Goal: Task Accomplishment & Management: Complete application form

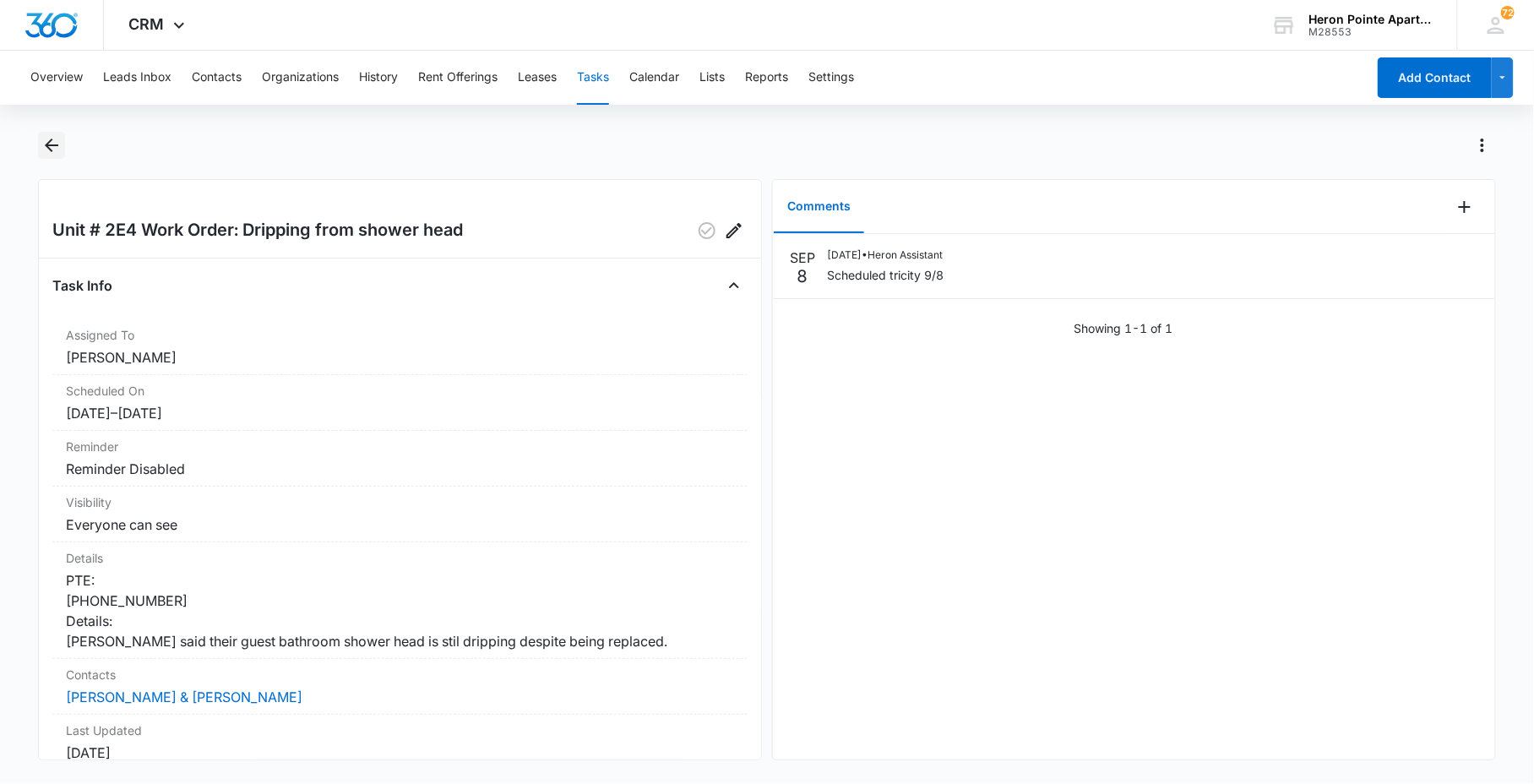
click at [41, 147] on icon "Back" at bounding box center [51, 145] width 21 height 21
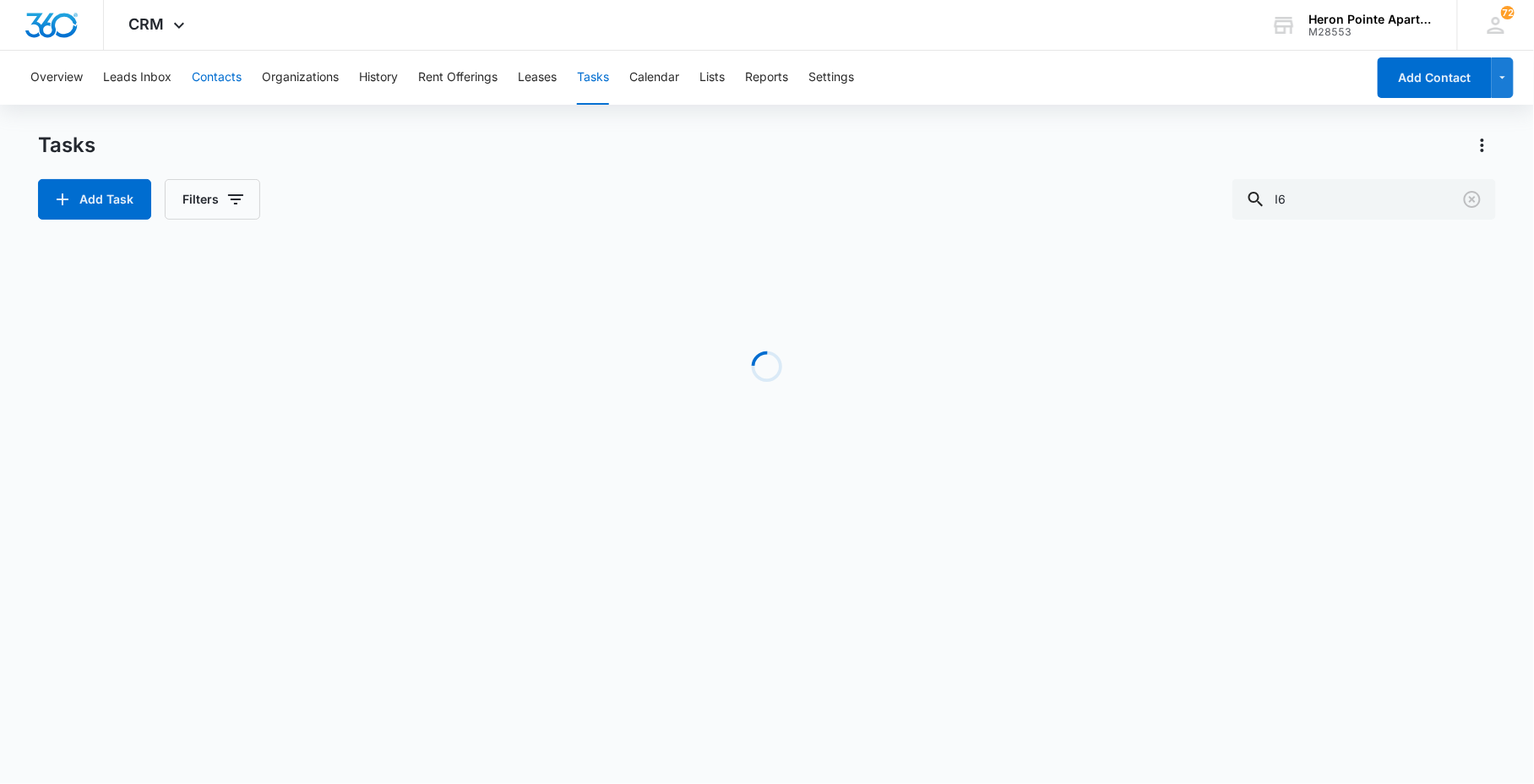
click at [237, 74] on button "Contacts" at bounding box center [216, 77] width 50 height 54
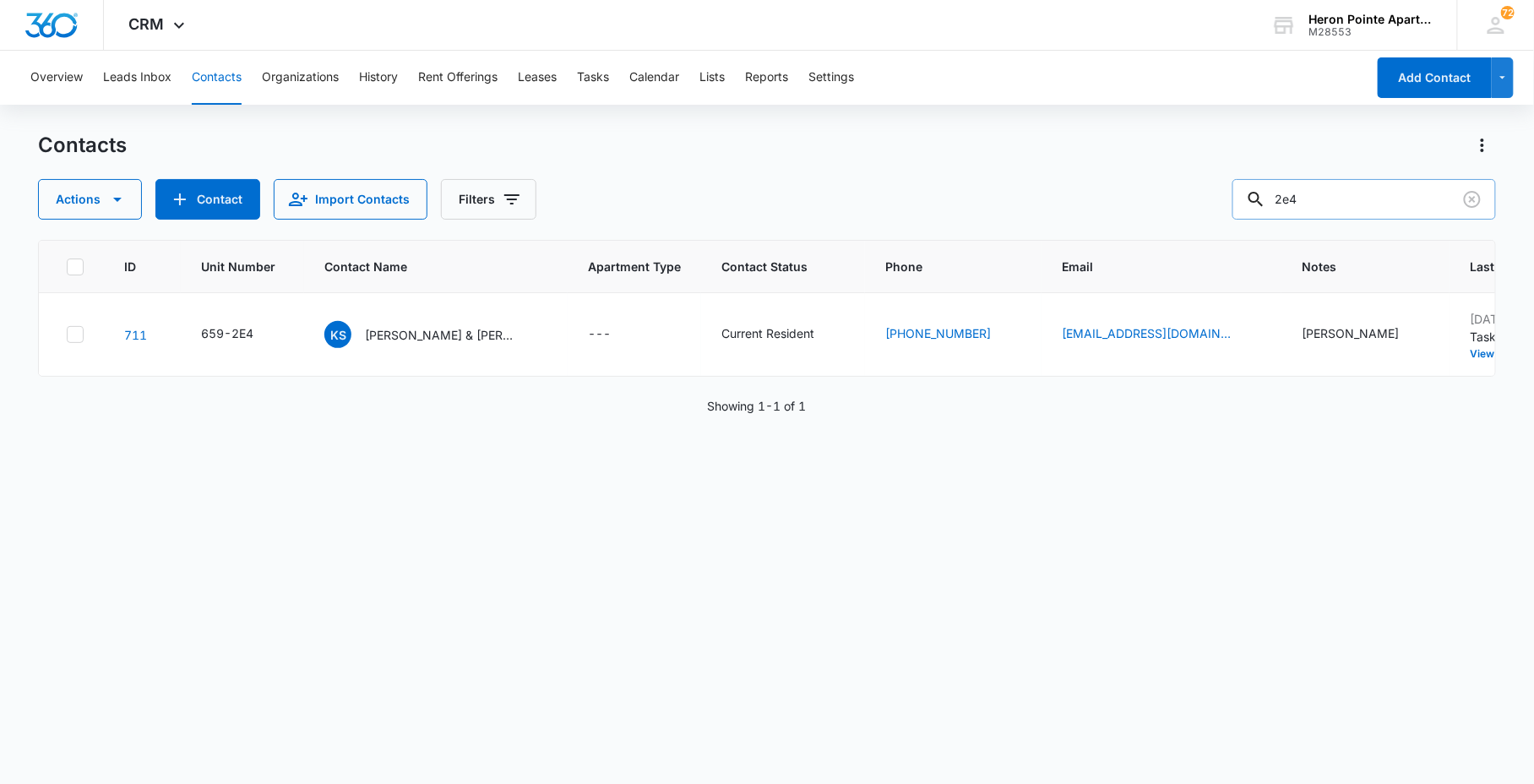
click at [1319, 203] on input "2e4" at bounding box center [1364, 198] width 263 height 40
click at [1124, 213] on div "Actions Contact Import Contacts Filters 2e4" at bounding box center [766, 198] width 1457 height 40
type input "2g4"
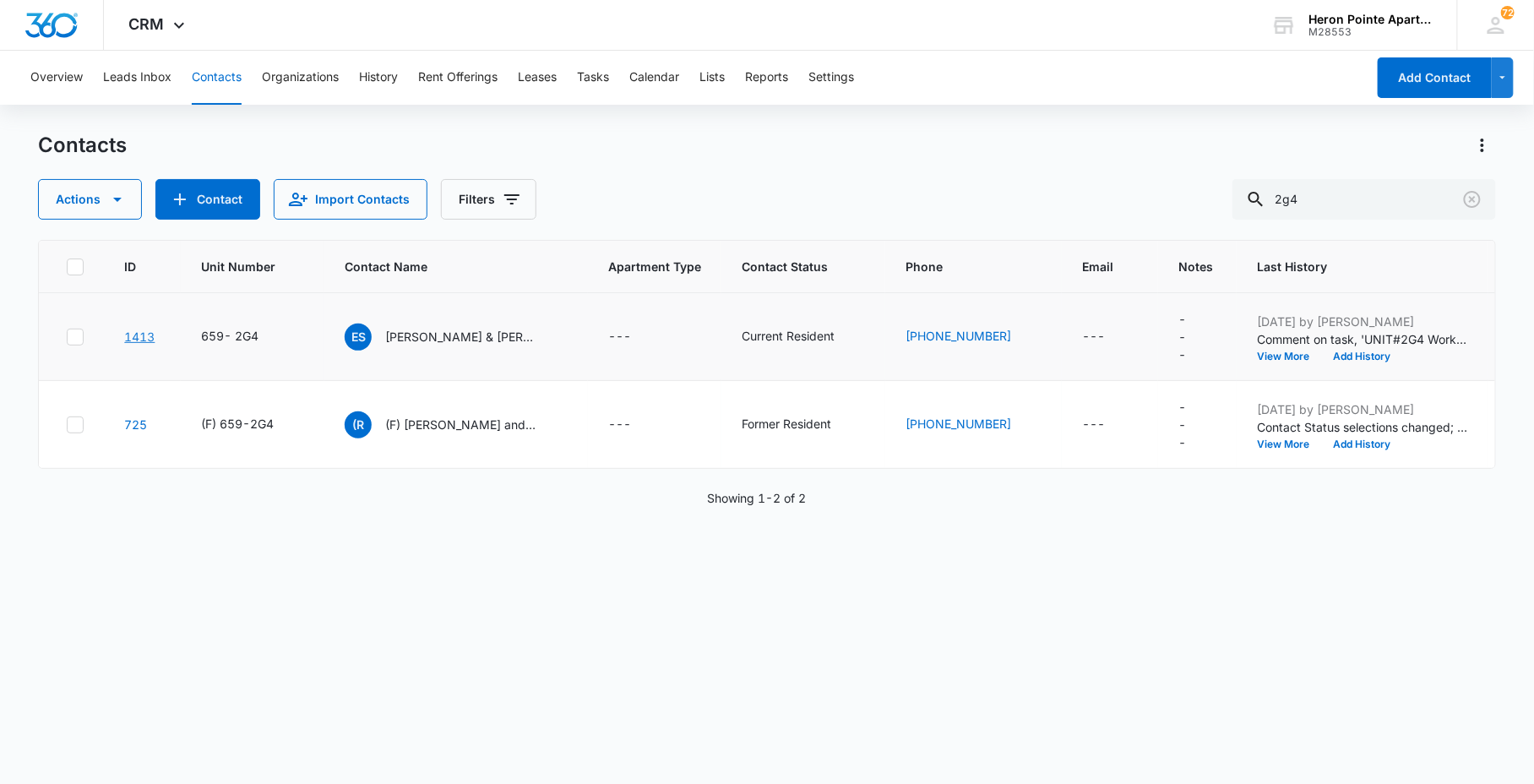
click at [135, 329] on link "1413" at bounding box center [139, 336] width 31 height 15
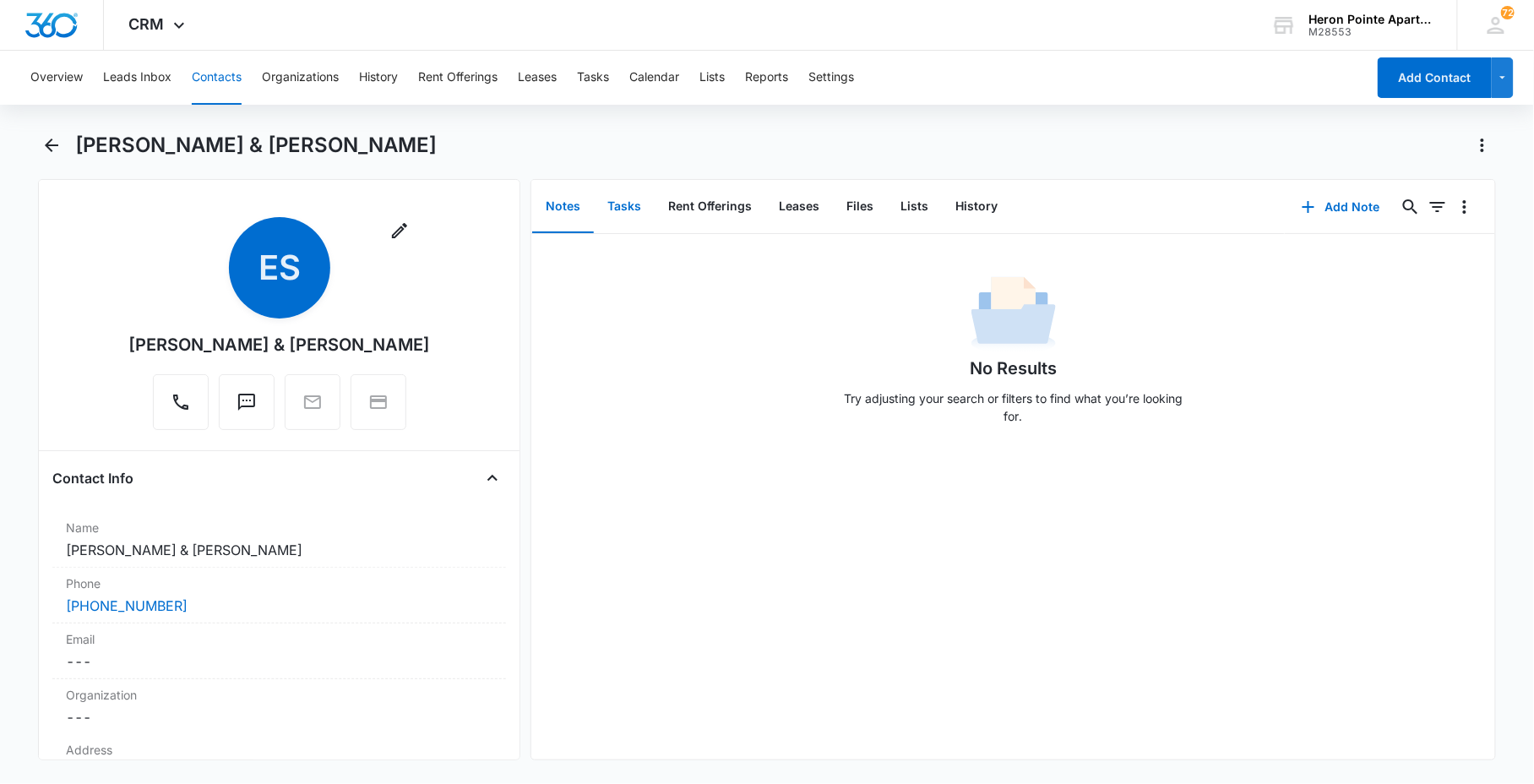
click at [620, 206] on button "Tasks" at bounding box center [624, 206] width 61 height 52
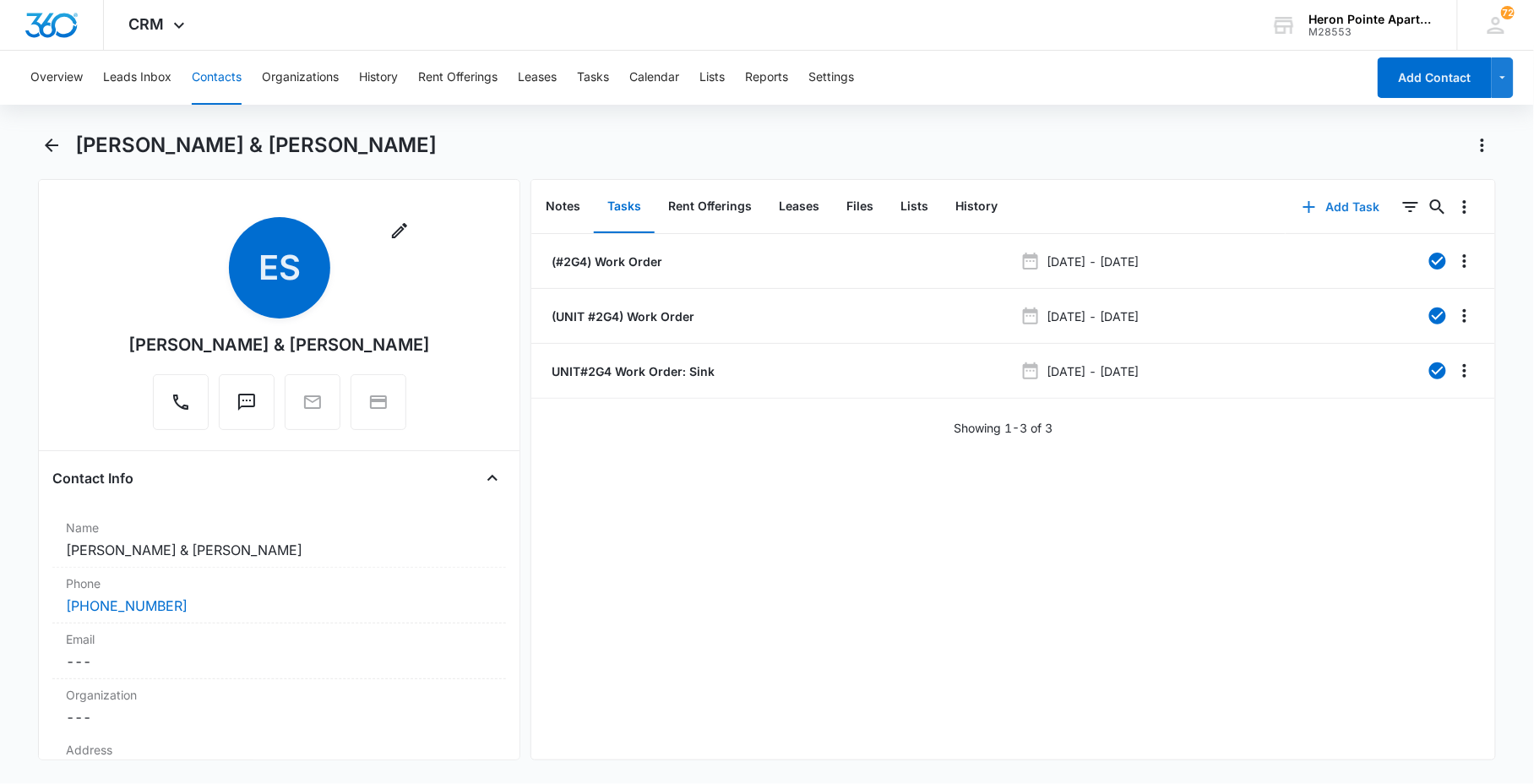
click at [1318, 198] on button "Add Task" at bounding box center [1342, 206] width 111 height 40
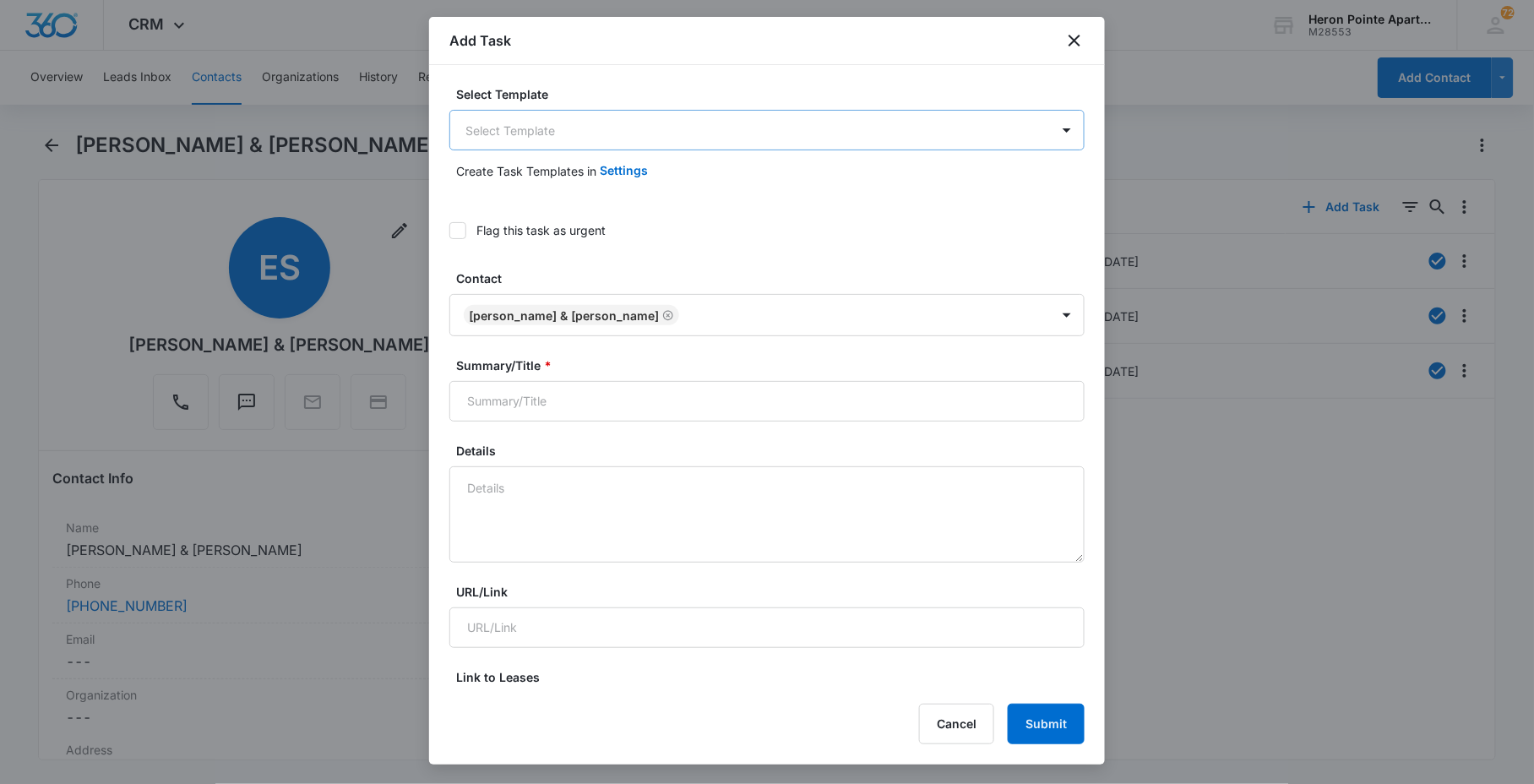
click at [628, 133] on body "CRM Apps Reputation Websites Forms CRM Email Social Content Ads Intelligence Fi…" at bounding box center [767, 392] width 1534 height 784
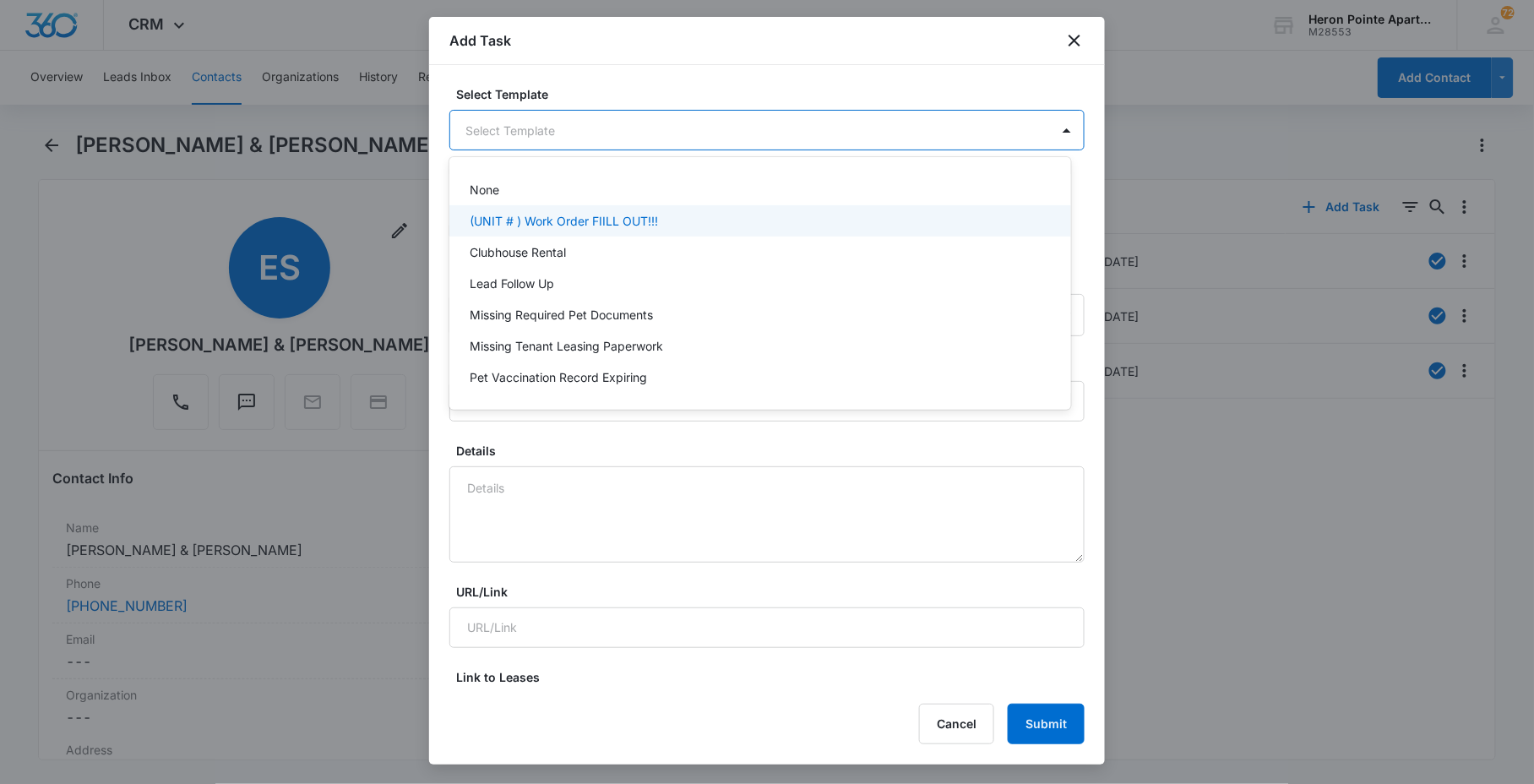
click at [645, 224] on p "(UNIT # ) Work Order FIILL OUT!!!" at bounding box center [563, 221] width 188 height 18
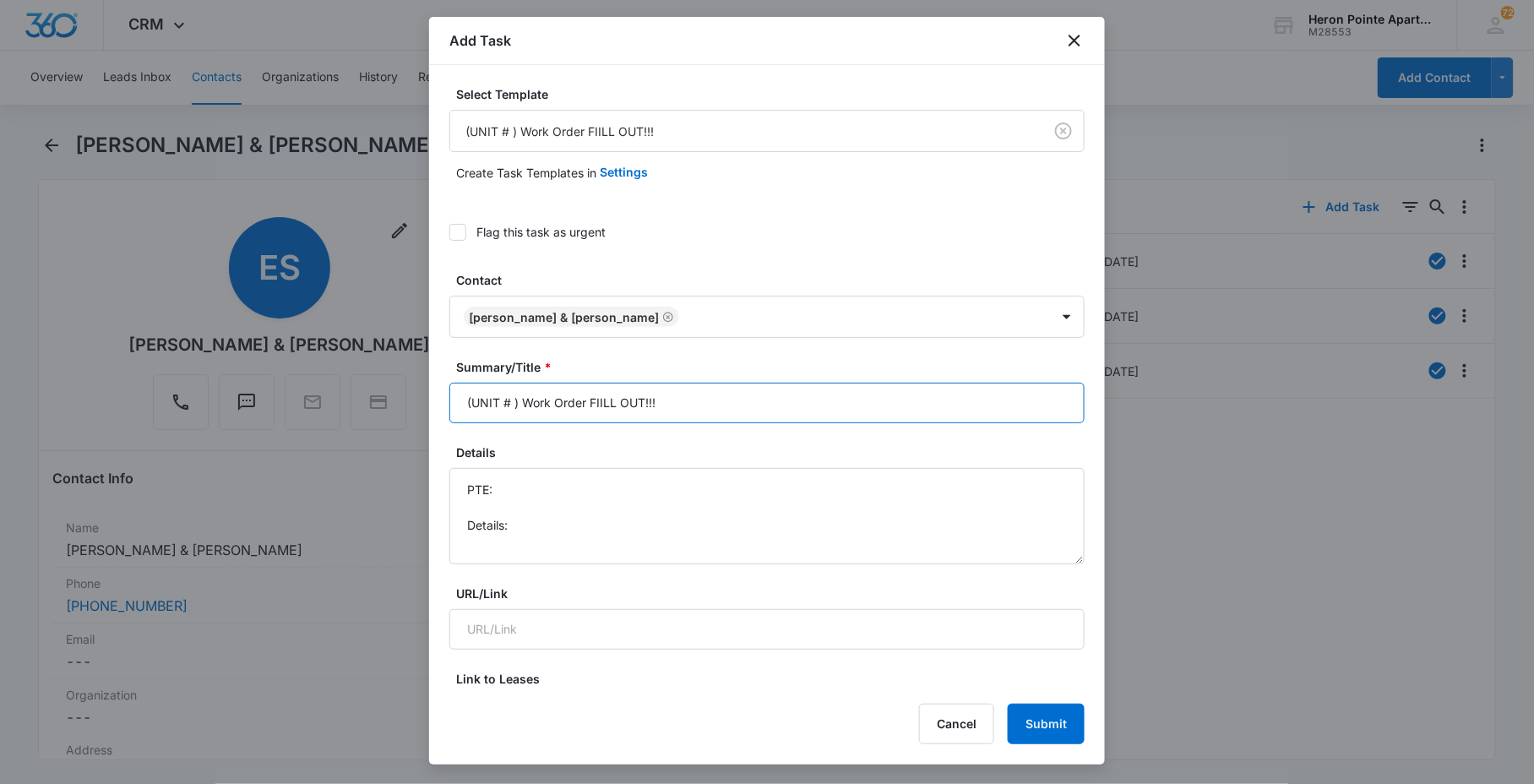
click at [555, 392] on input "(UNIT # ) Work Order FIILL OUT!!!" at bounding box center [767, 403] width 635 height 40
click at [510, 392] on input "(UNIT # ) Work Order FIILL OUT!!!" at bounding box center [767, 403] width 635 height 40
drag, startPoint x: 605, startPoint y: 407, endPoint x: 1122, endPoint y: 433, distance: 517.7
click at [1122, 433] on body "CRM Apps Reputation Websites Forms CRM Email Social Content Ads Intelligence Fi…" at bounding box center [767, 392] width 1534 height 784
type input "(UNIT #2-G4 ) Work Order: Wasps"
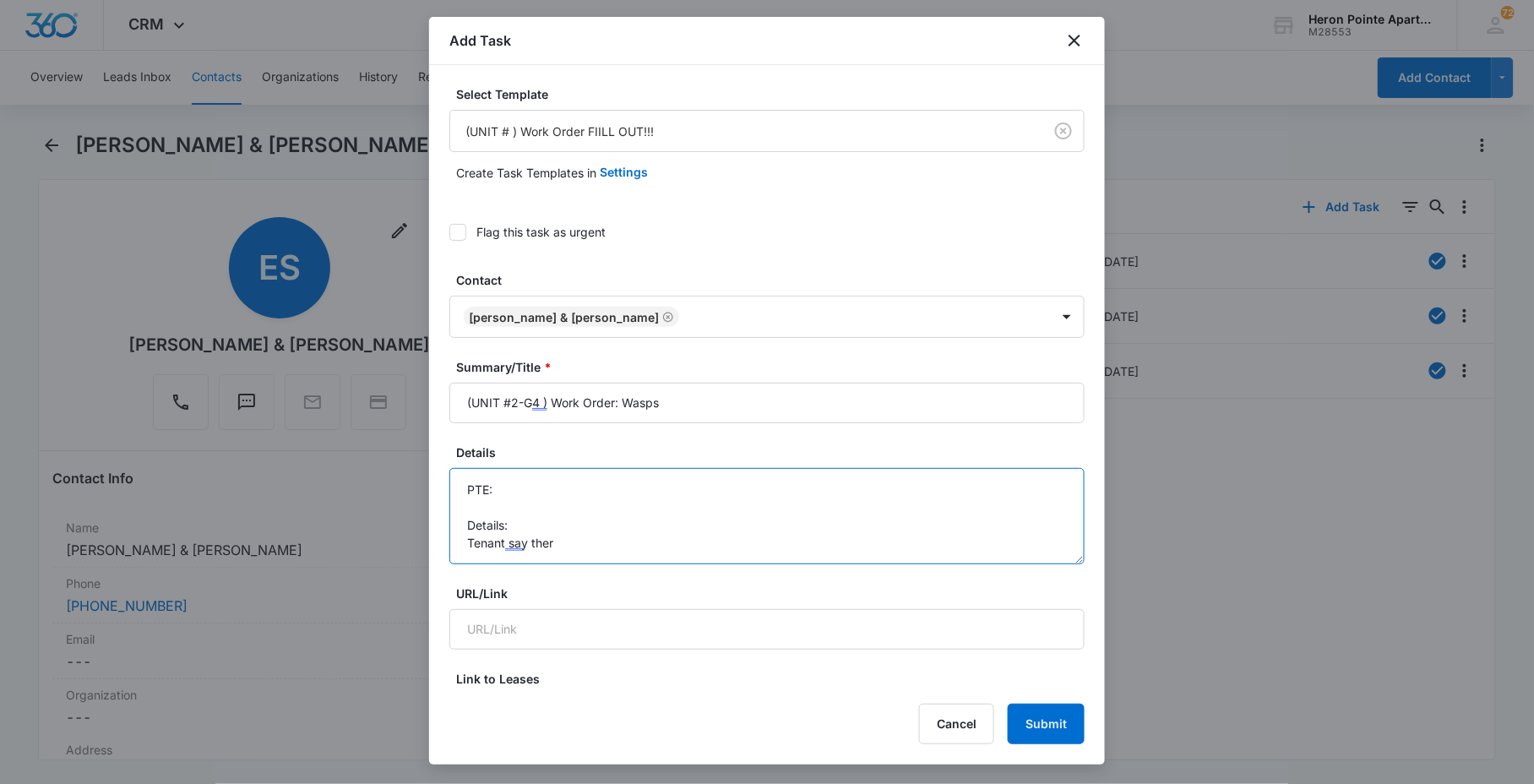
scroll to position [3, 0]
click at [501, 484] on textarea "PTE: Details: [PERSON_NAME] says there is a large wasps nests outside door. Is …" at bounding box center [767, 516] width 635 height 97
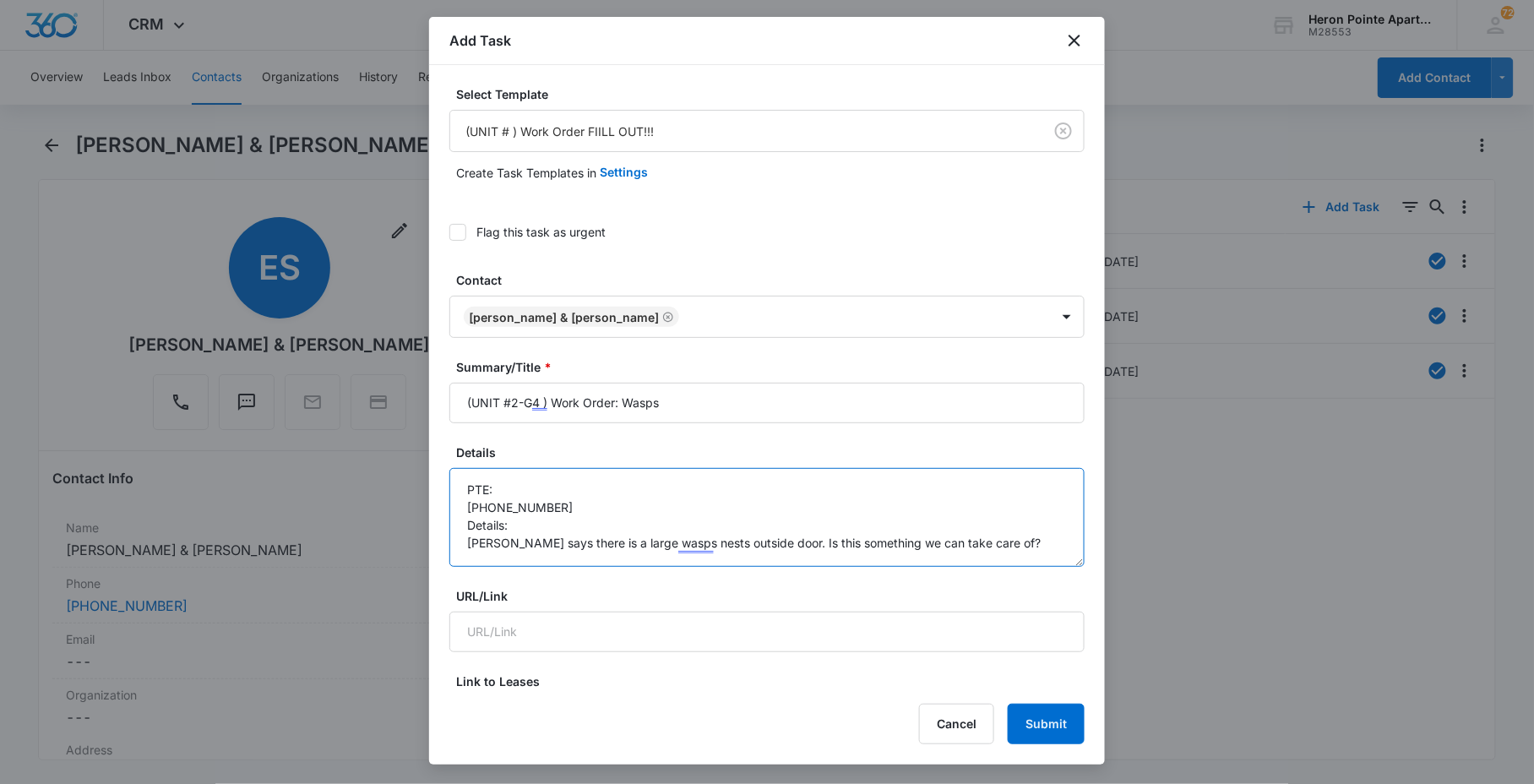
drag, startPoint x: 1065, startPoint y: 557, endPoint x: 1070, endPoint y: 610, distance: 53.2
click at [1070, 567] on textarea "PTE: [PHONE_NUMBER] Details: [PERSON_NAME] says there is a large wasps nests ou…" at bounding box center [767, 517] width 635 height 99
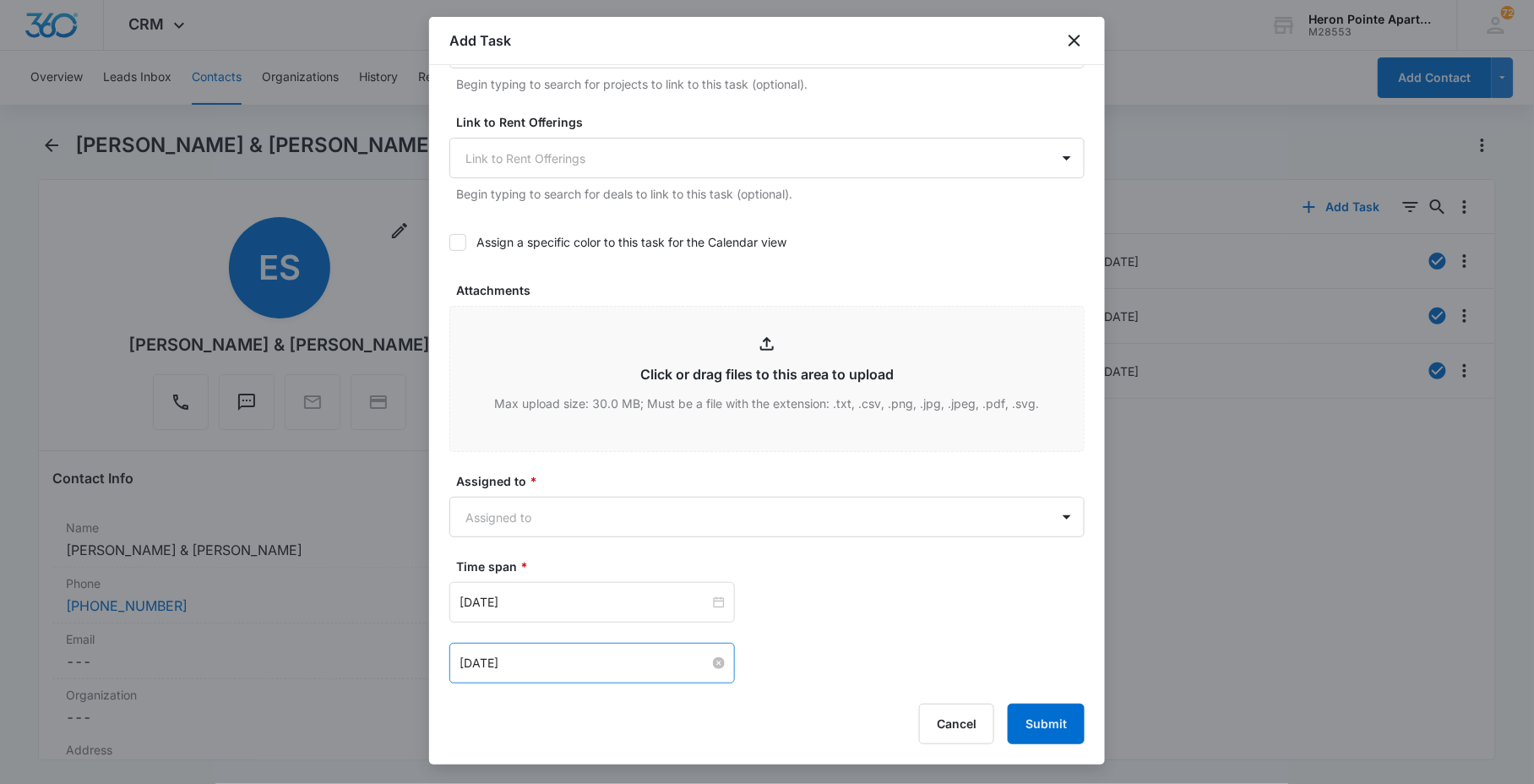
scroll to position [750, 0]
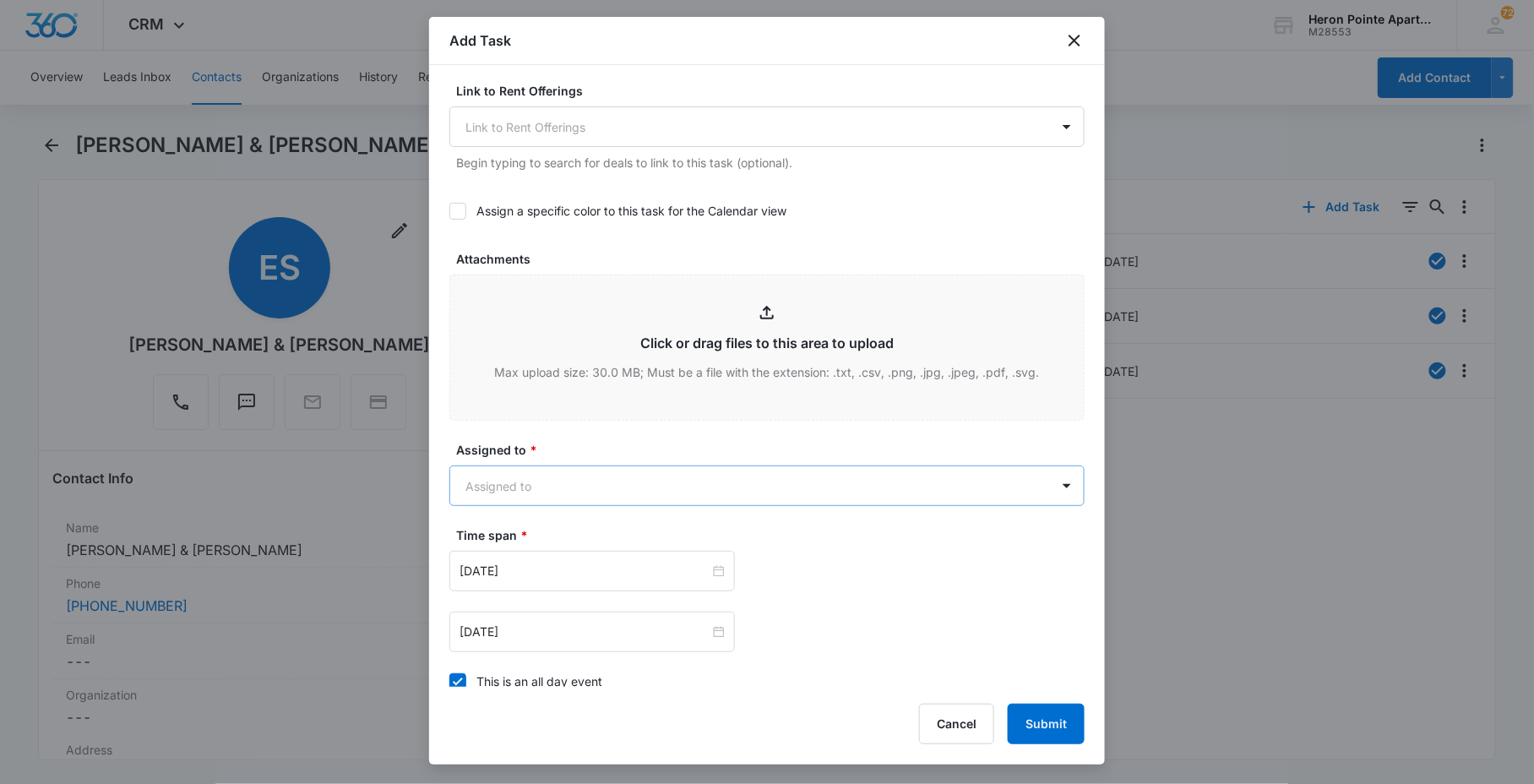
type textarea "PTE: [PHONE_NUMBER] Details: [PERSON_NAME] says there is a large wasps nests ou…"
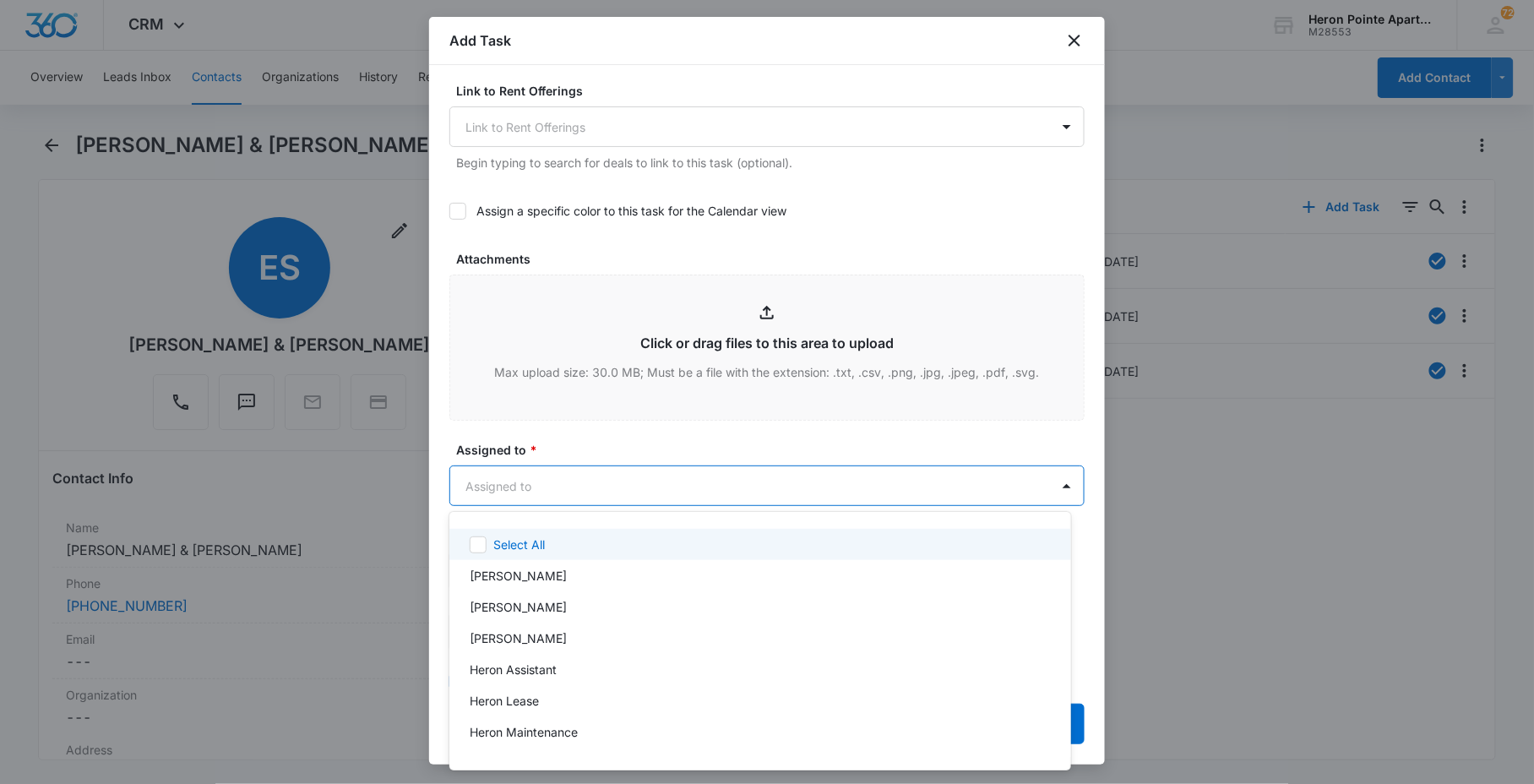
click at [549, 494] on body "CRM Apps Reputation Websites Forms CRM Email Social Content Ads Intelligence Fi…" at bounding box center [767, 392] width 1534 height 784
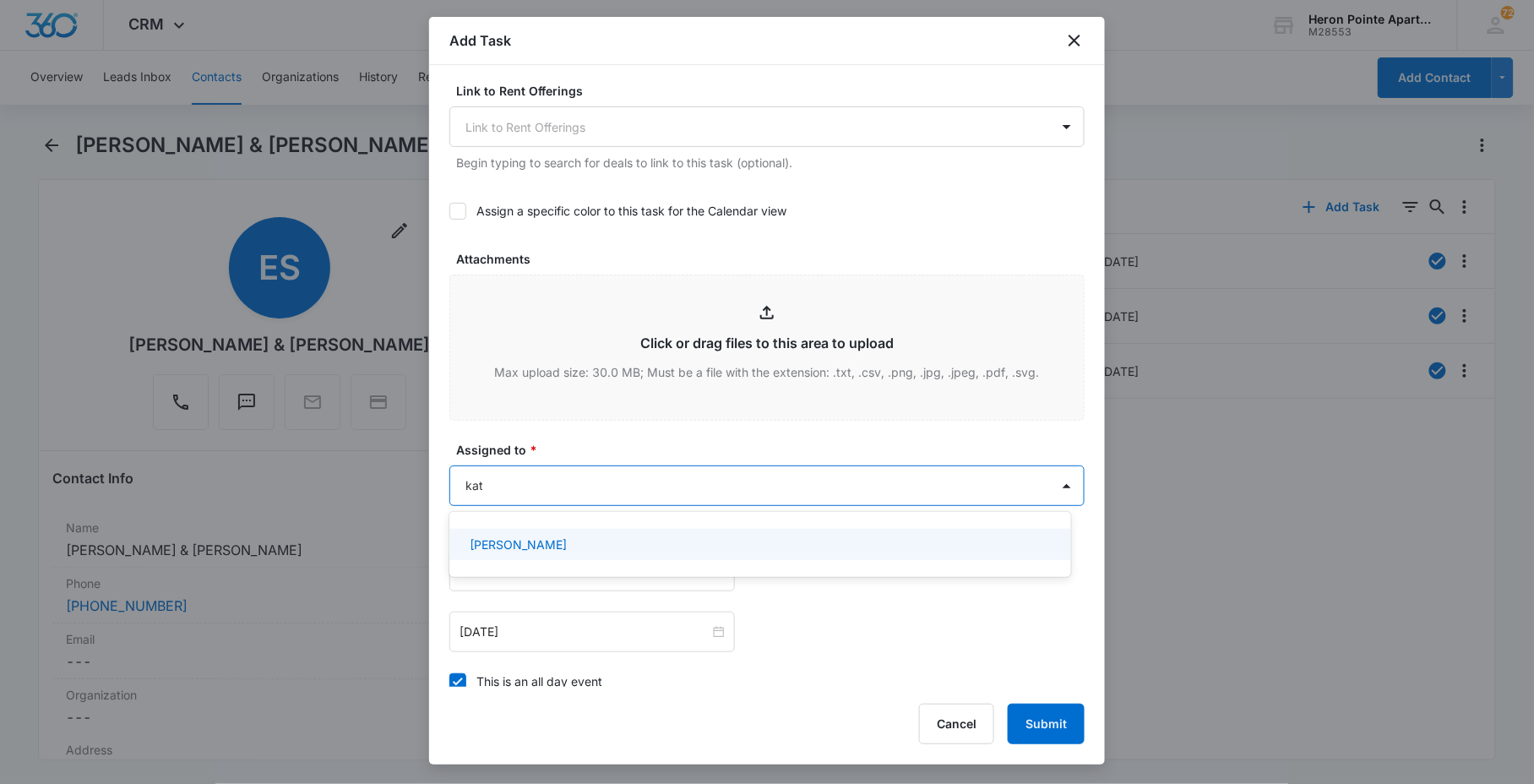
type input "[DEMOGRAPHIC_DATA]"
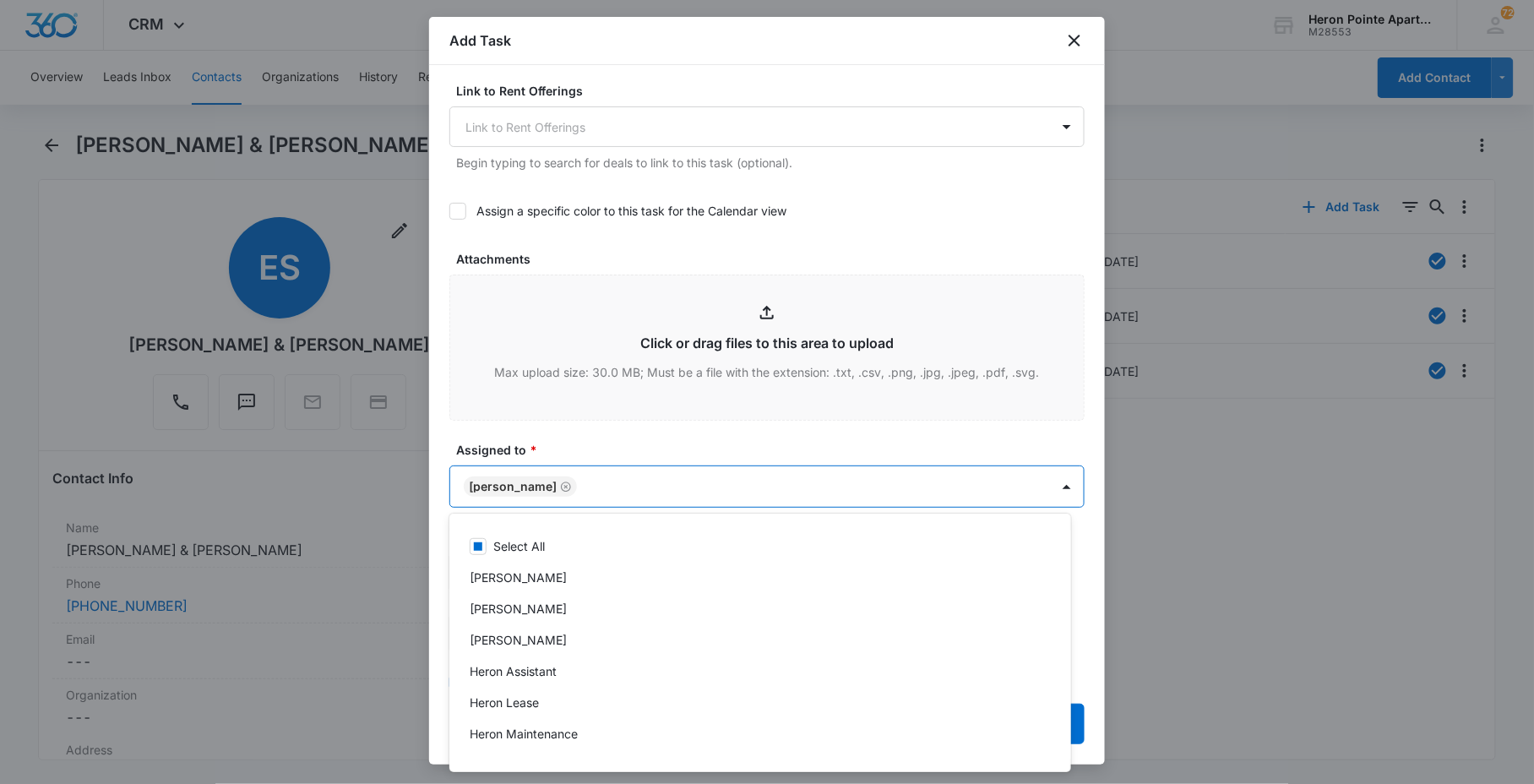
click at [622, 439] on div at bounding box center [767, 392] width 1534 height 784
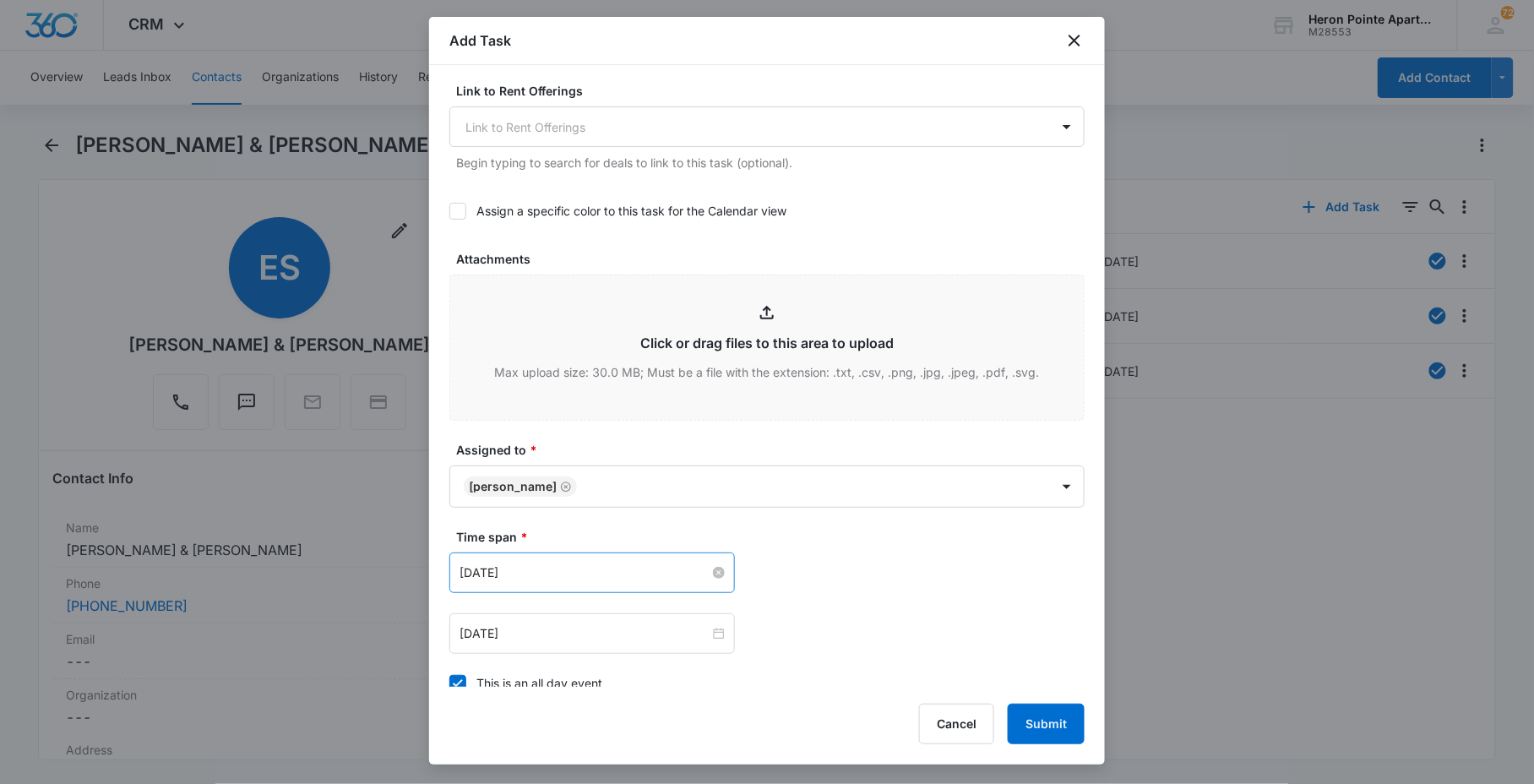
click at [544, 576] on input "[DATE]" at bounding box center [584, 573] width 250 height 19
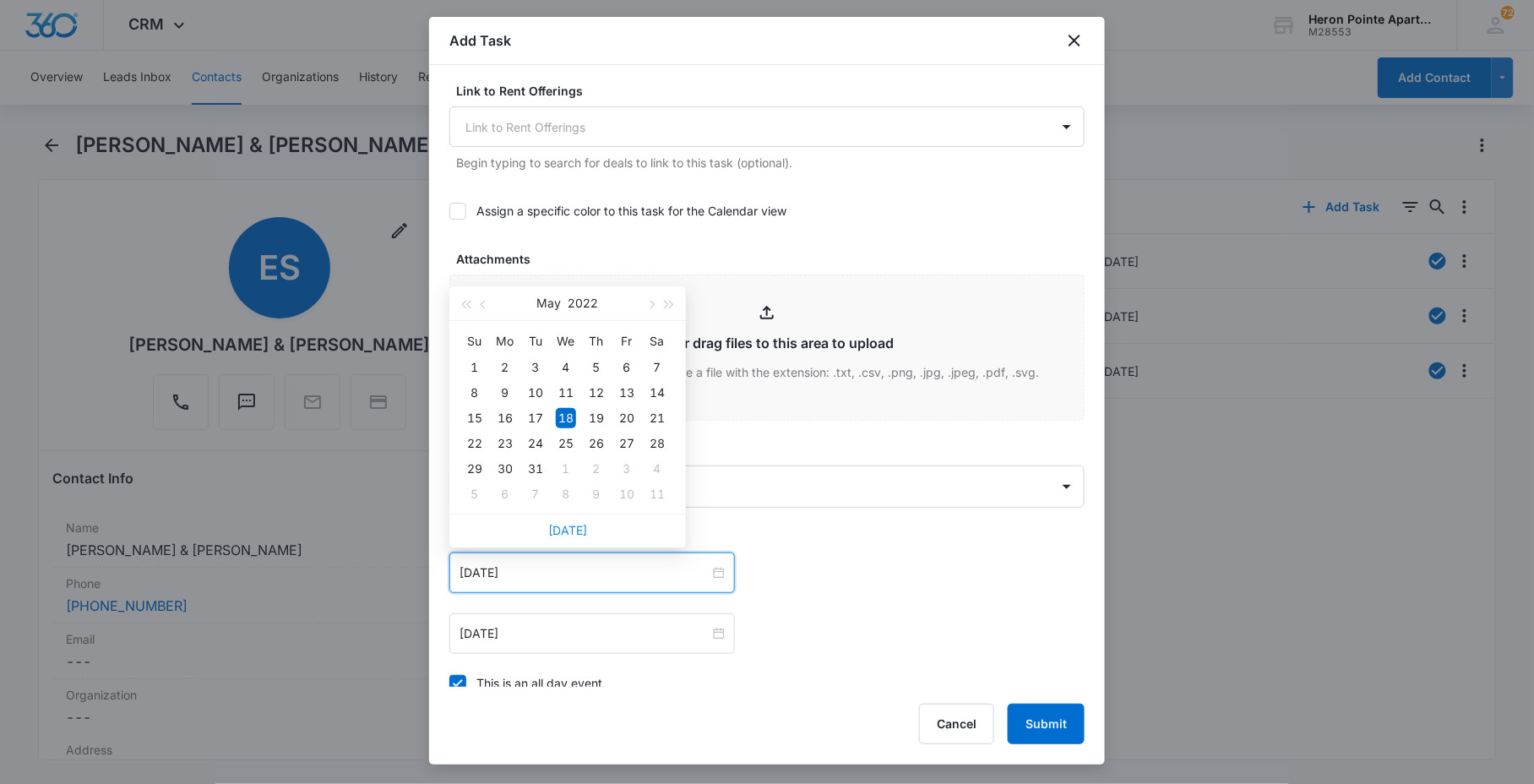
click at [576, 528] on link "[DATE]" at bounding box center [567, 530] width 38 height 15
type input "[DATE]"
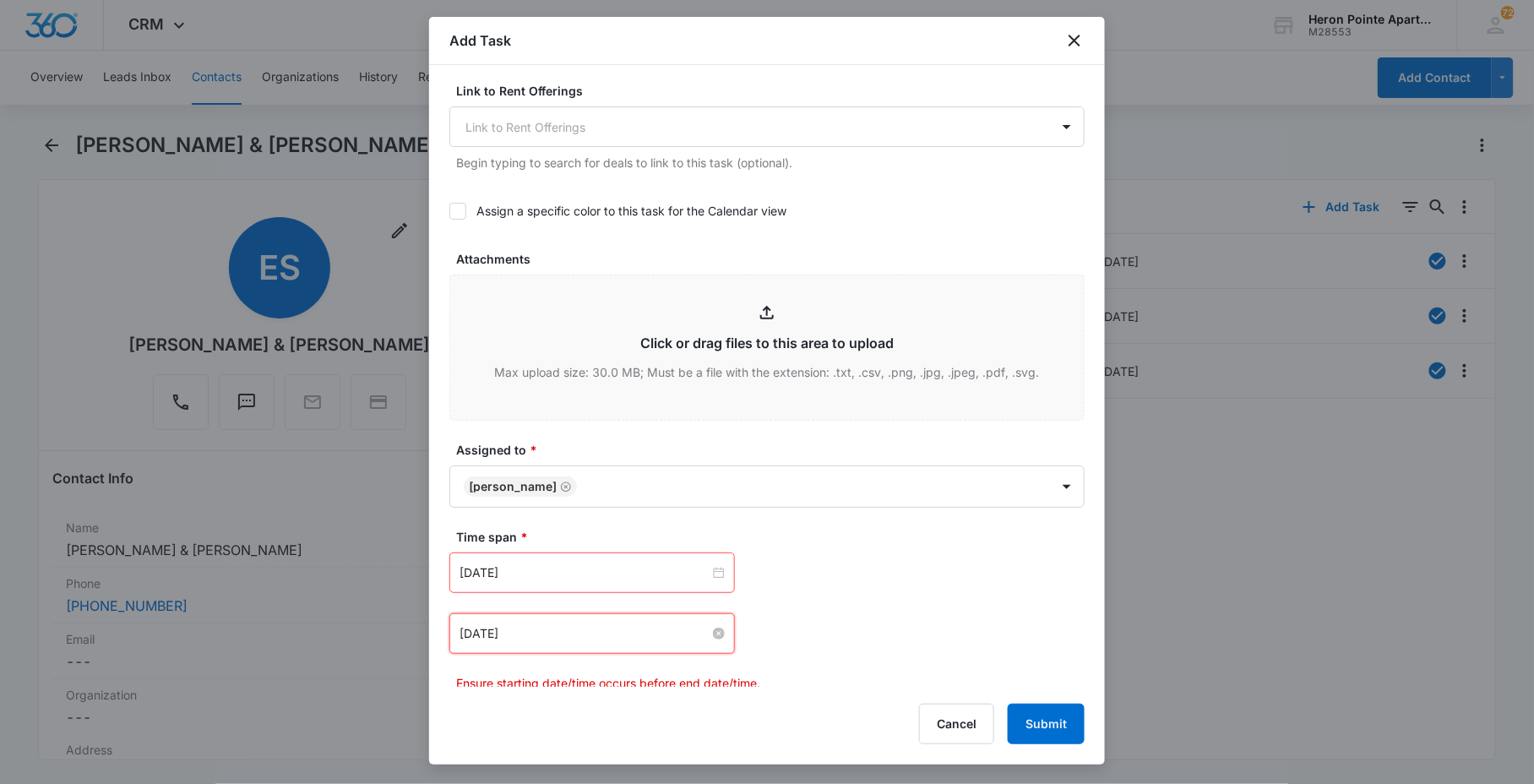
click at [563, 642] on input "[DATE]" at bounding box center [584, 634] width 250 height 19
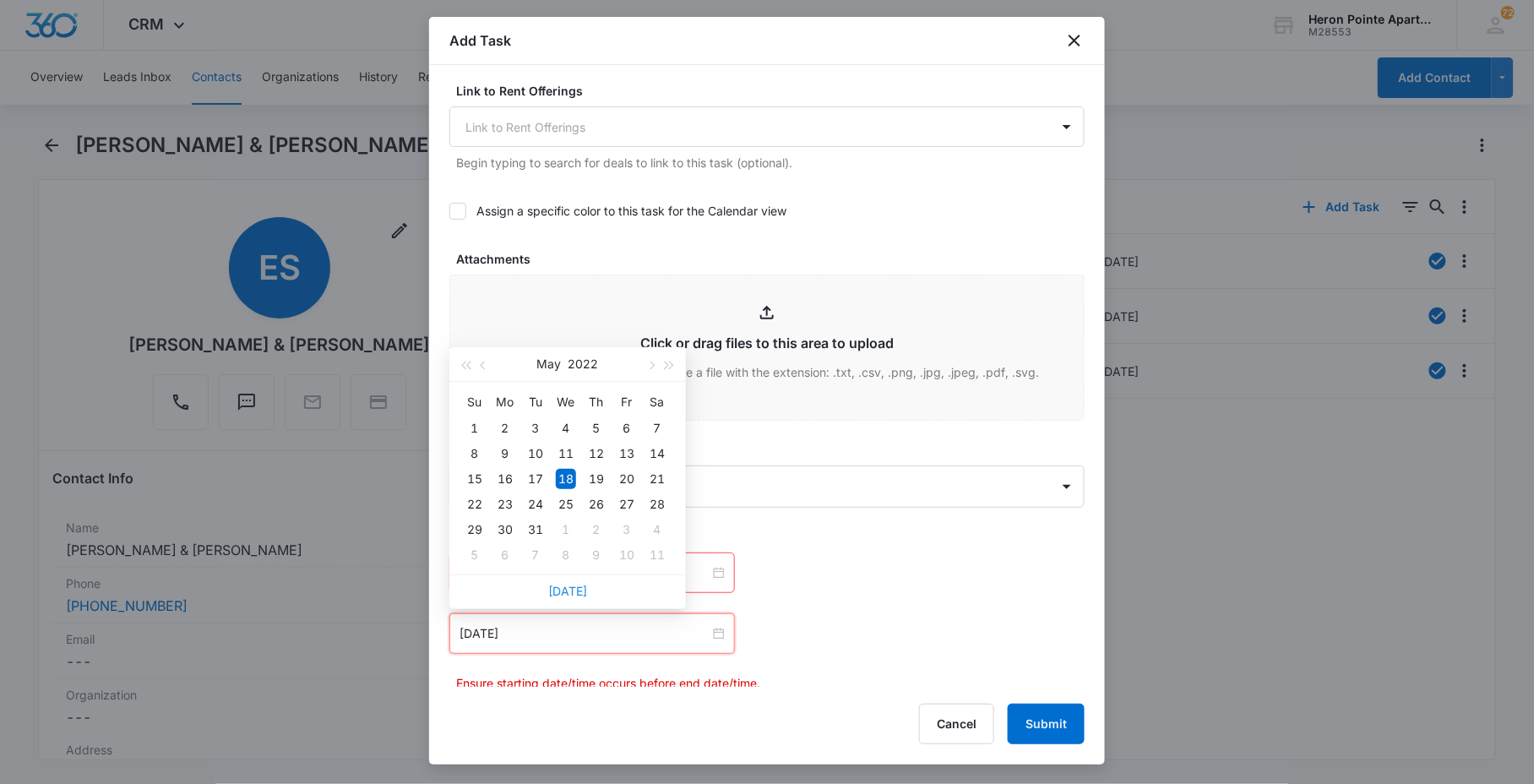
click at [571, 587] on link "[DATE]" at bounding box center [567, 591] width 38 height 15
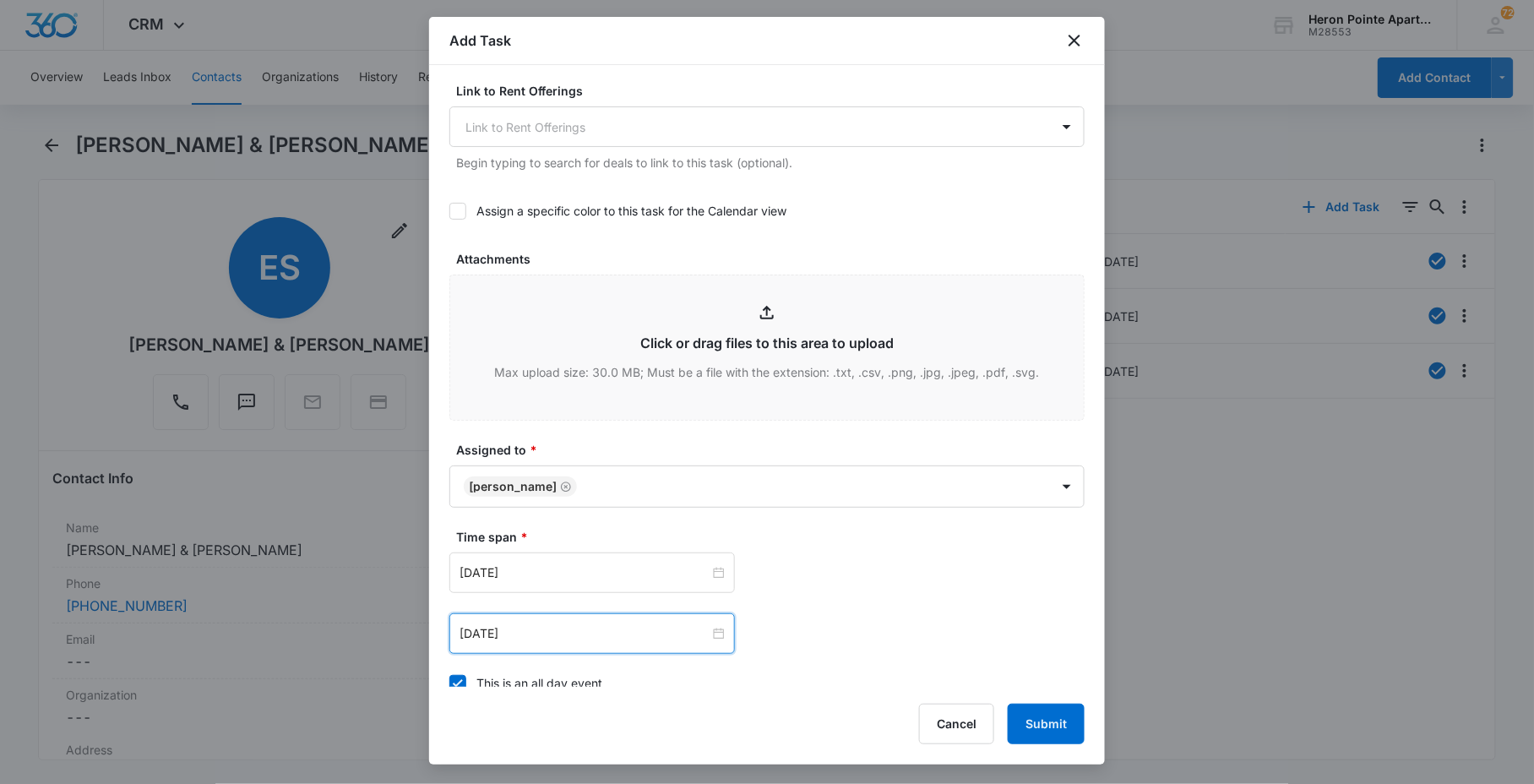
scroll to position [993, 0]
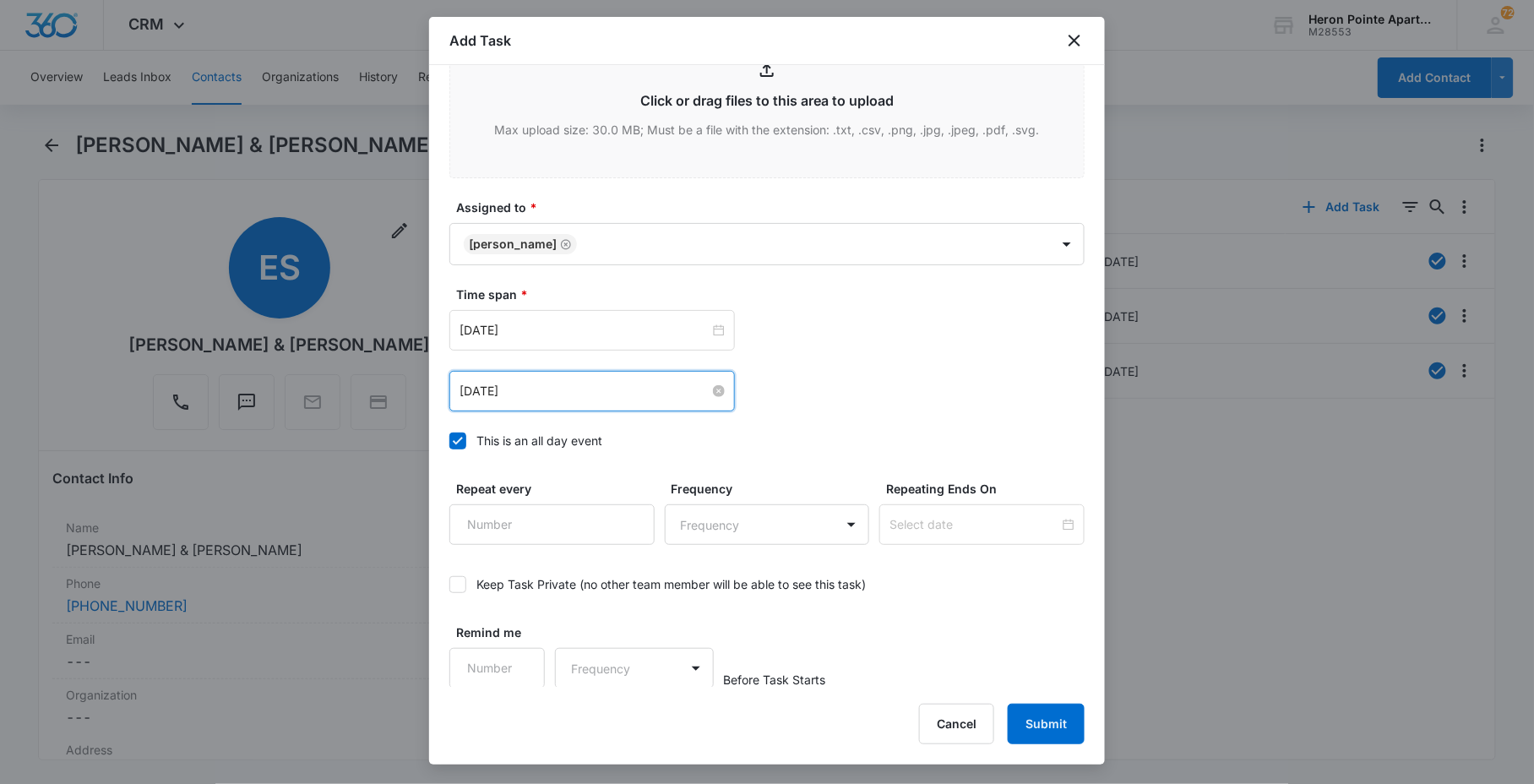
click at [560, 392] on input "[DATE]" at bounding box center [584, 392] width 250 height 19
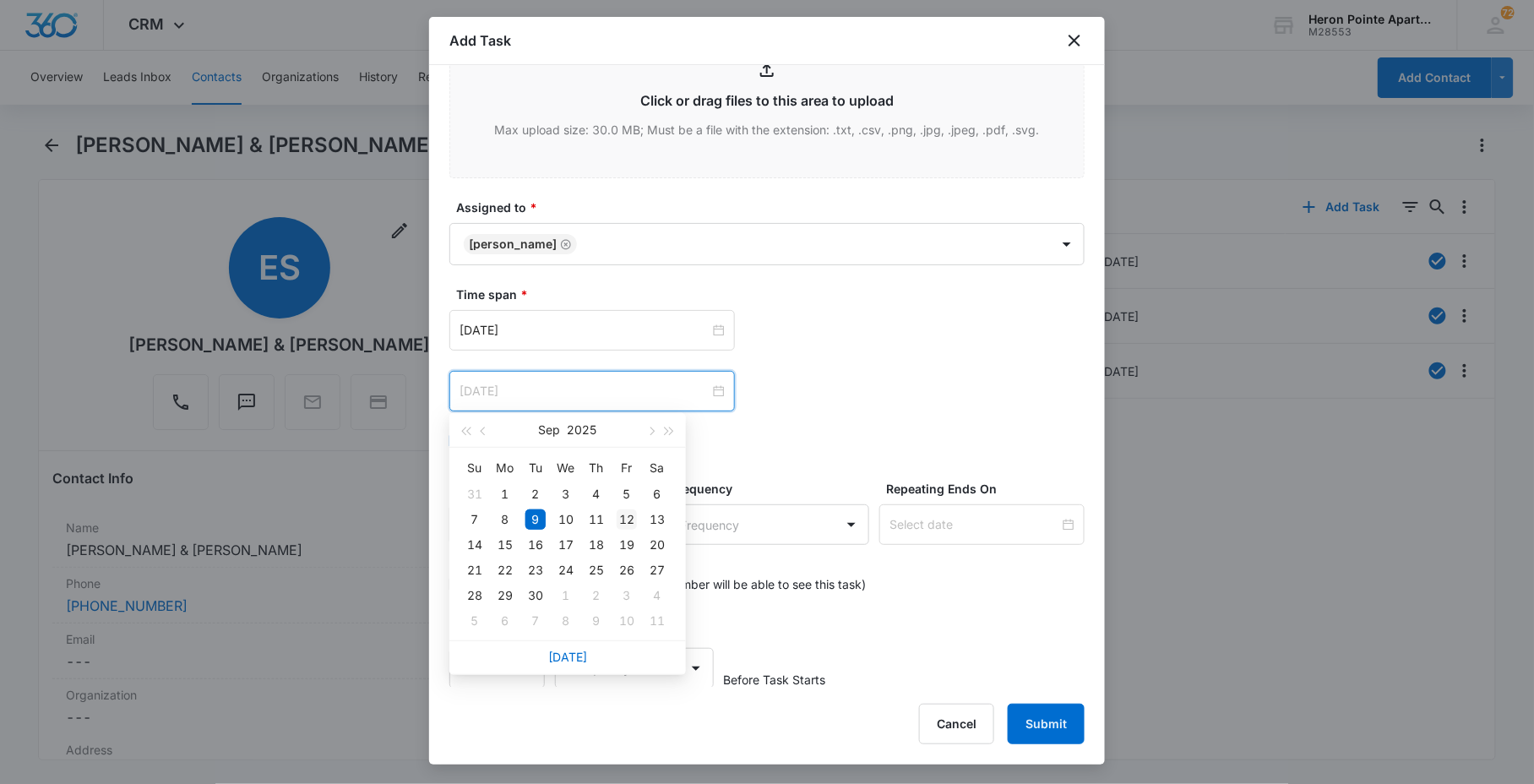
type input "[DATE]"
click at [640, 521] on td "12" at bounding box center [627, 520] width 31 height 26
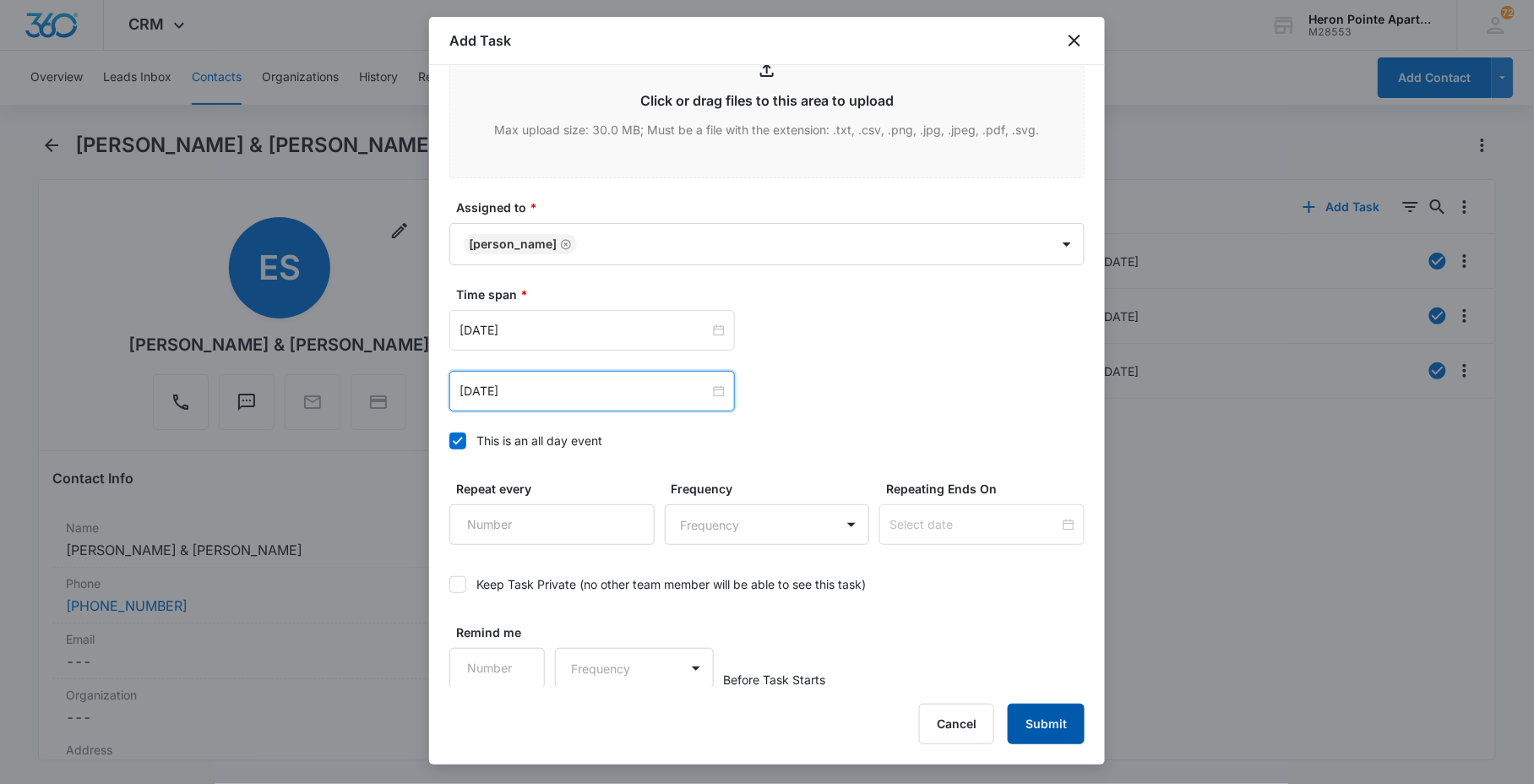
click at [1049, 718] on button "Submit" at bounding box center [1047, 723] width 77 height 40
